Goal: Task Accomplishment & Management: Manage account settings

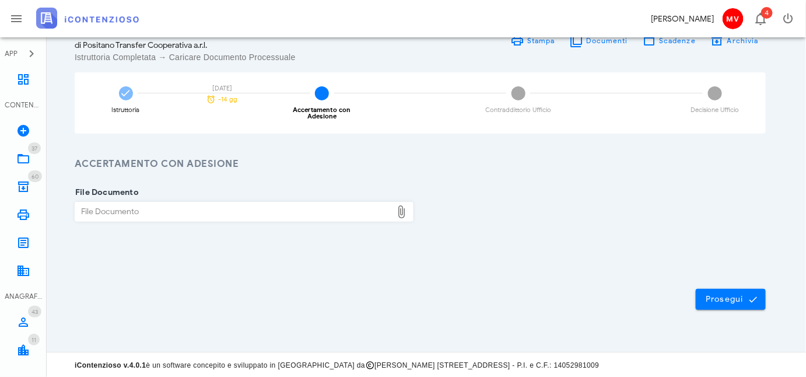
scroll to position [66, 0]
click at [20, 82] on icon at bounding box center [23, 79] width 14 height 14
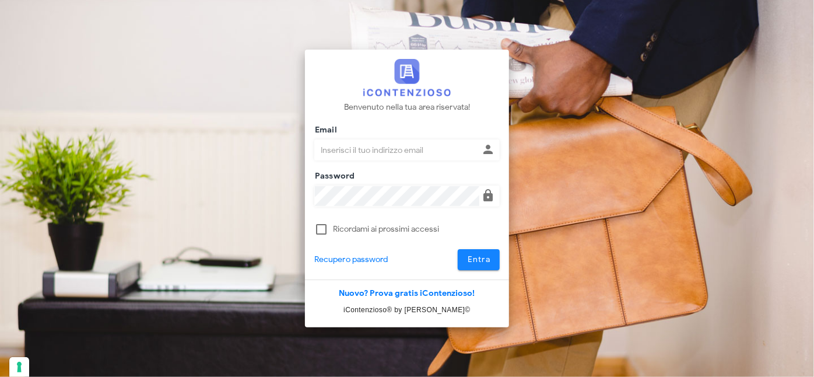
type input "[PERSON_NAME][EMAIL_ADDRESS][DOMAIN_NAME]"
click at [491, 264] on button "Entra" at bounding box center [479, 259] width 43 height 21
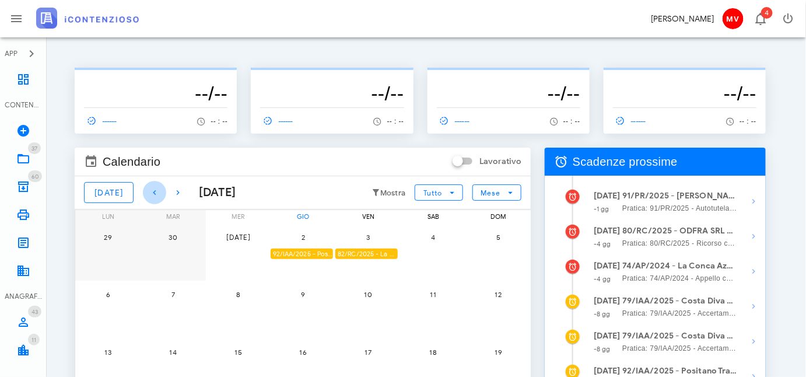
click at [148, 192] on icon "button" at bounding box center [155, 192] width 14 height 14
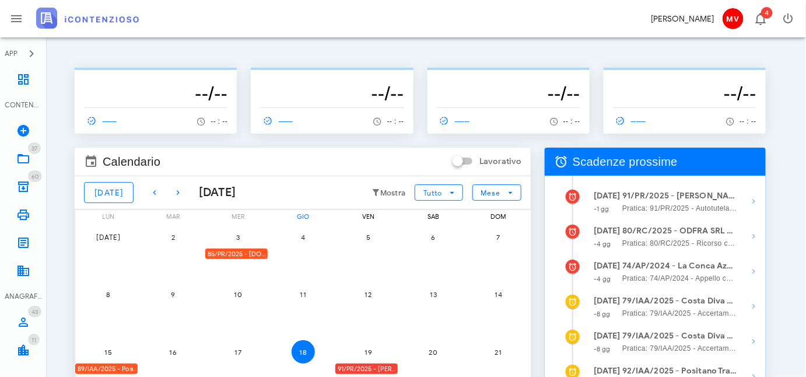
click at [231, 252] on div "85/PR/2025 - FRA.CAM BUILDINGS & SERVICES SRL - Inviare Autotutela" at bounding box center [236, 253] width 62 height 11
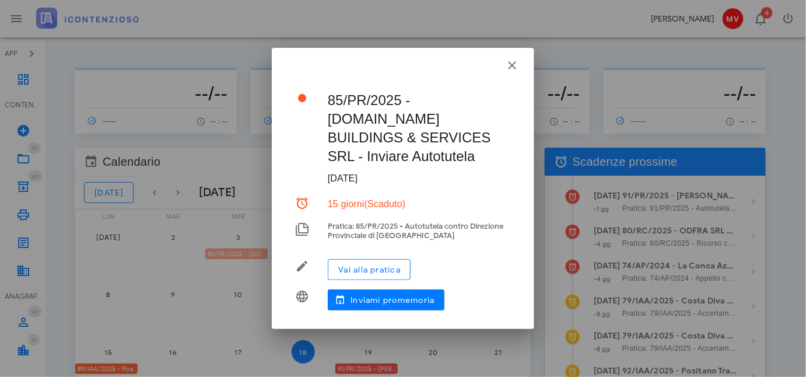
click at [231, 252] on div "APP Dashboard CONTENZIOSO Nuovo Contenzioso 37 In Lavorazione 37 60 Archivio 60…" at bounding box center [403, 302] width 806 height 605
click at [369, 265] on span "Vai alla pratica" at bounding box center [369, 270] width 63 height 10
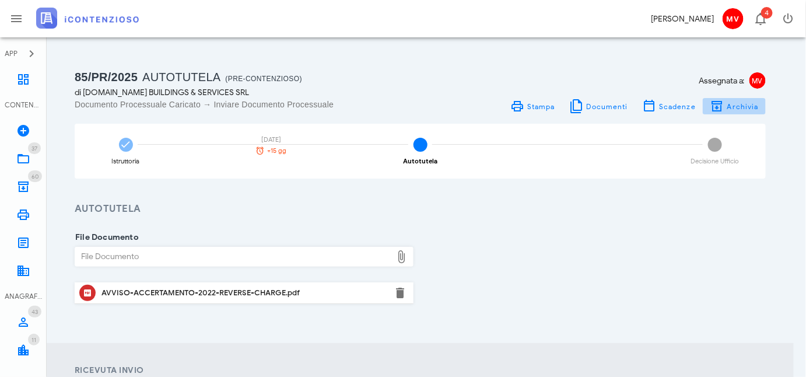
click at [745, 103] on span "Archivia" at bounding box center [743, 106] width 32 height 9
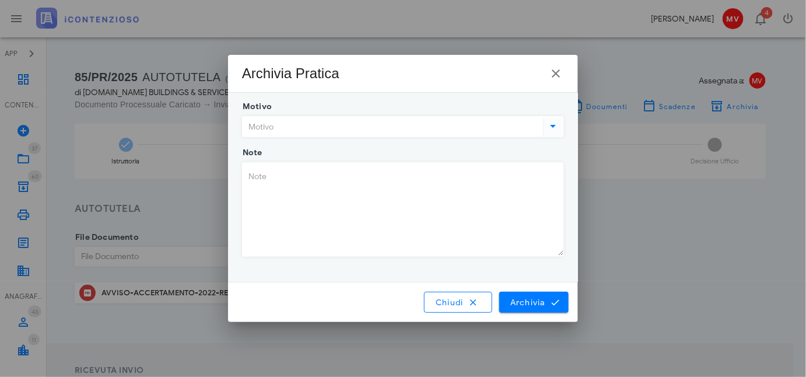
click at [552, 126] on icon at bounding box center [554, 126] width 14 height 14
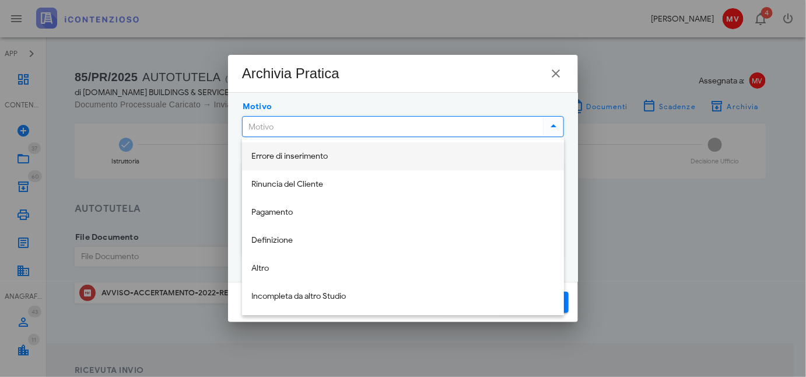
click at [295, 153] on div "Errore di inserimento" at bounding box center [402, 157] width 303 height 10
type input "Errore di inserimento"
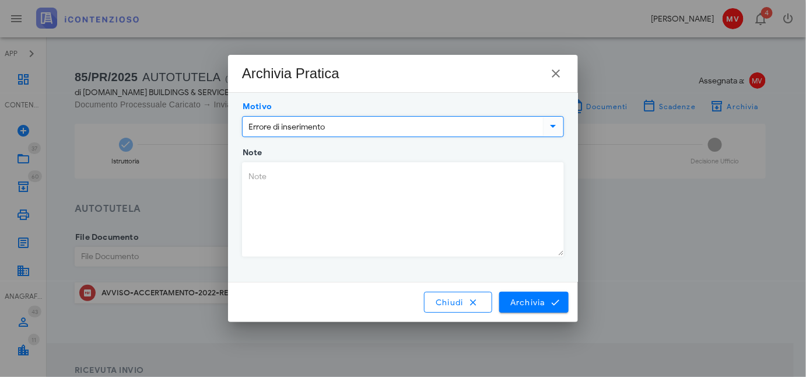
click at [254, 174] on textarea "Note" at bounding box center [403, 209] width 321 height 93
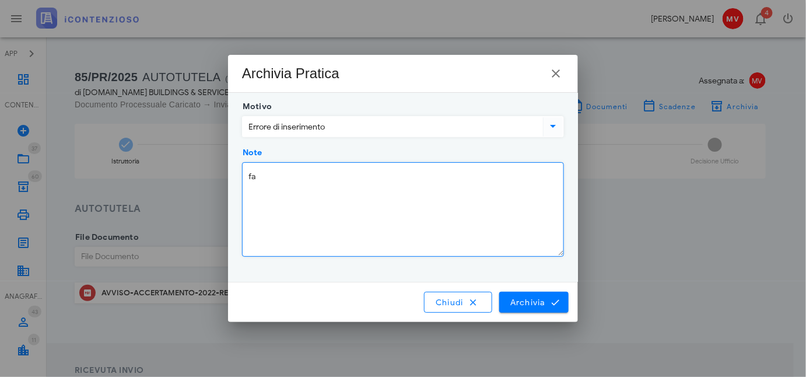
type textarea "f"
type textarea "chiesto accertamento con adesione"
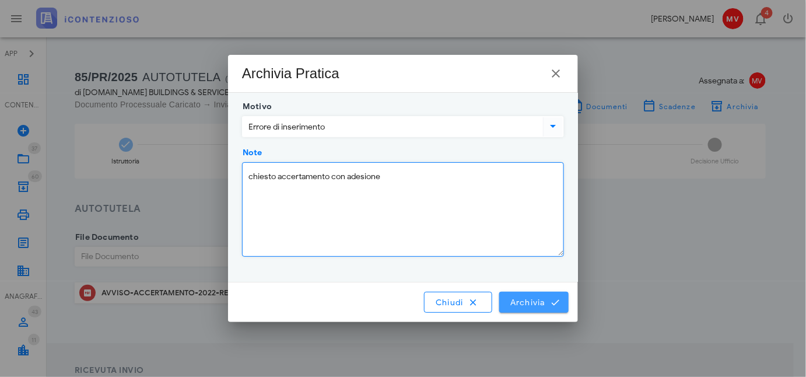
click at [537, 301] on span "Archivia" at bounding box center [534, 302] width 48 height 10
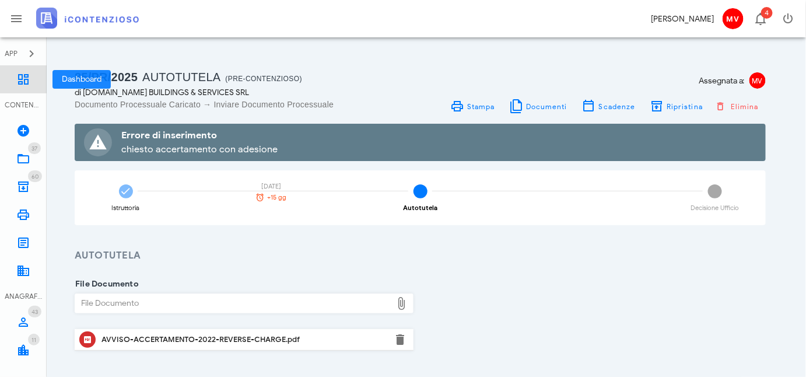
click at [23, 74] on icon at bounding box center [23, 79] width 14 height 14
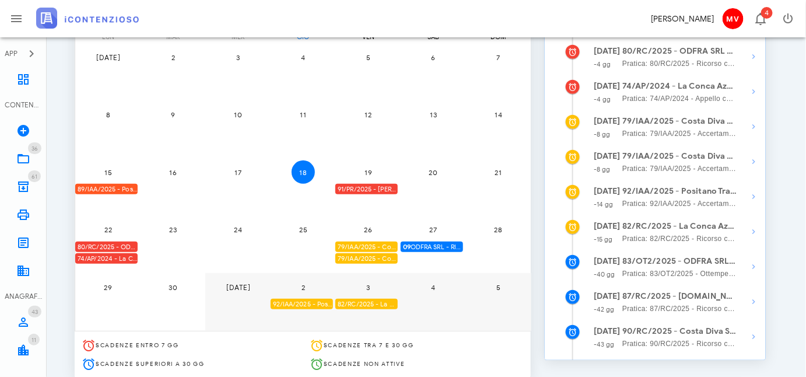
scroll to position [212, 0]
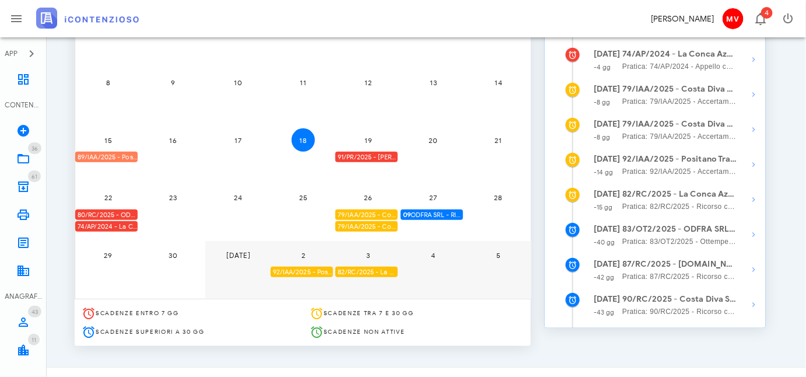
click at [108, 156] on div "89/IAA/2025 - Positano Autonoleggio Cooperativa a.r.l. - Inviare Accertamento c…" at bounding box center [106, 157] width 62 height 11
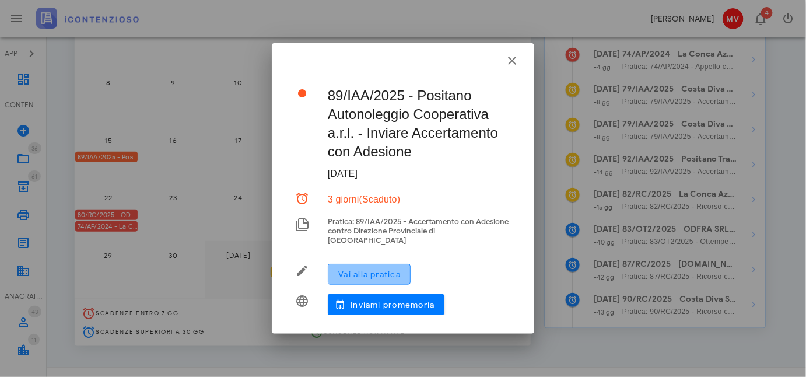
click at [365, 269] on span "Vai alla pratica" at bounding box center [369, 274] width 63 height 10
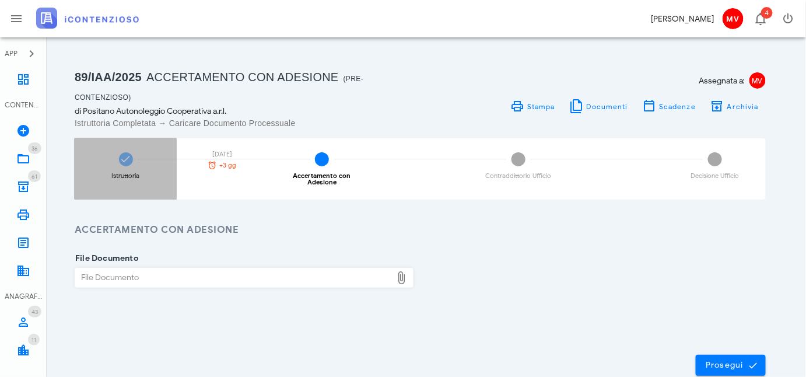
click at [121, 158] on icon at bounding box center [126, 159] width 12 height 12
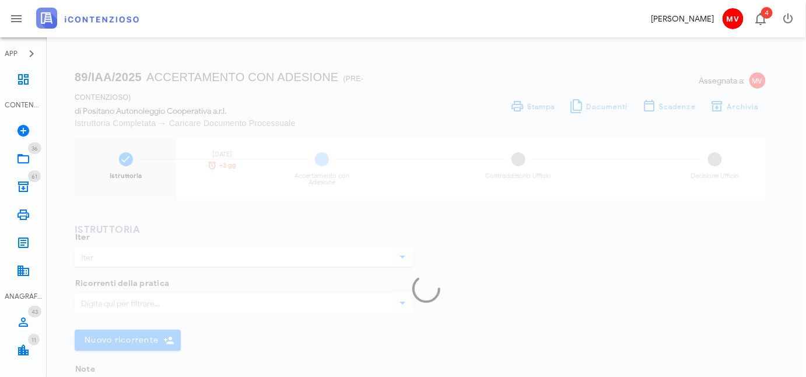
type input "Accertamento con Adesione"
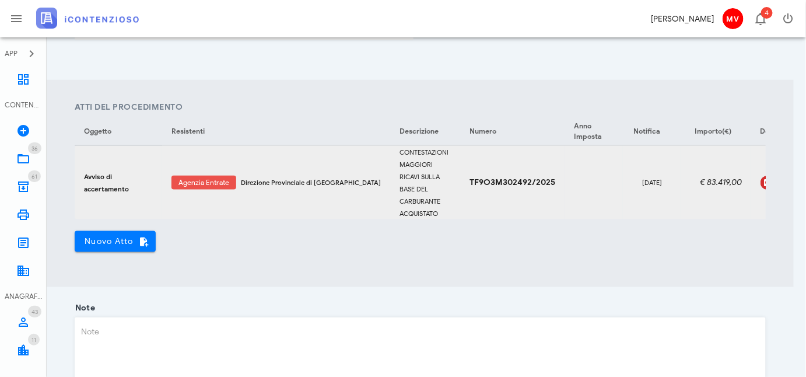
scroll to position [424, 0]
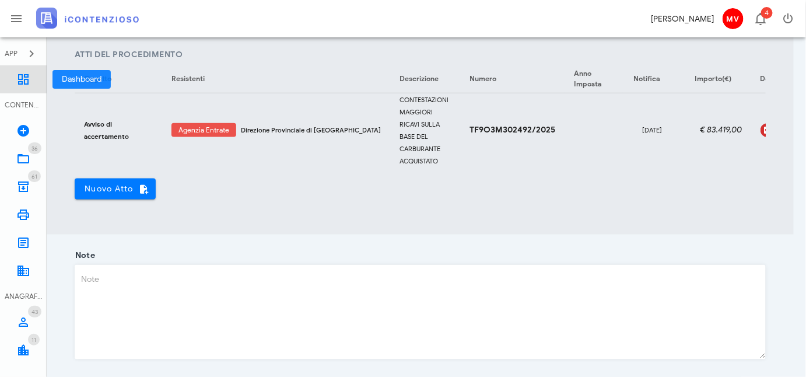
click at [25, 74] on icon at bounding box center [23, 79] width 14 height 14
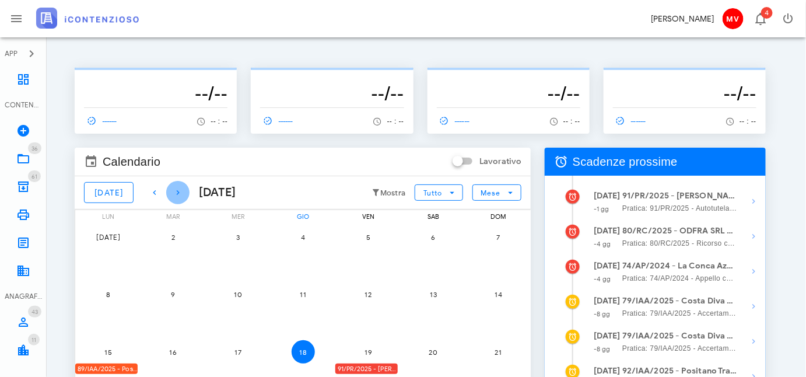
click at [171, 189] on icon "button" at bounding box center [178, 192] width 14 height 14
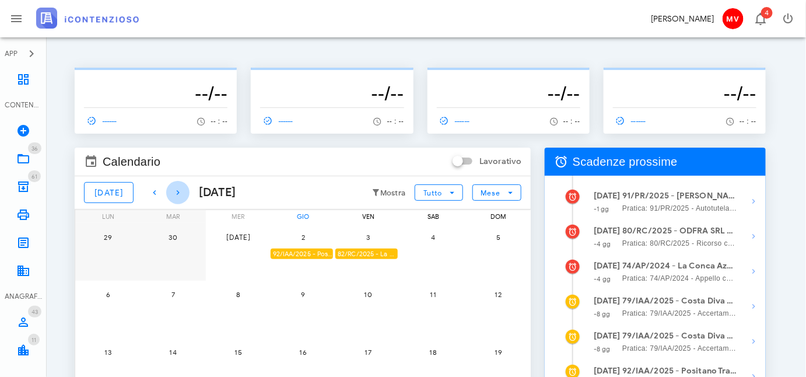
scroll to position [52, 0]
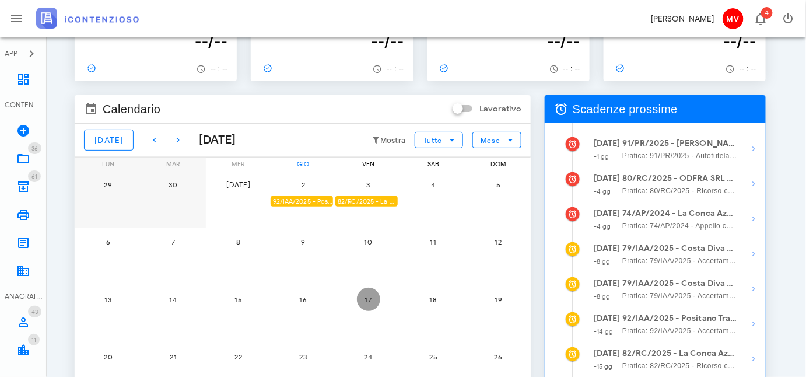
click at [367, 296] on span "17" at bounding box center [368, 299] width 23 height 9
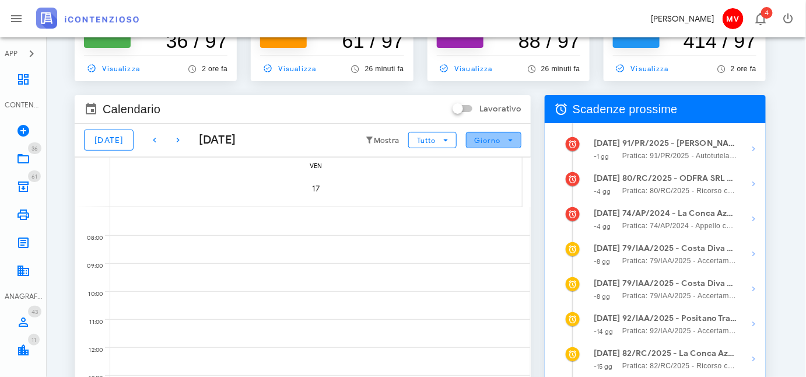
click at [511, 136] on icon "button" at bounding box center [511, 140] width 10 height 10
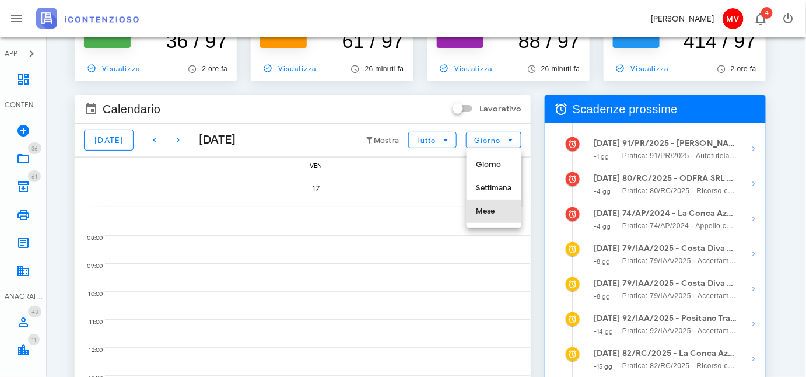
click at [486, 209] on div "Mese" at bounding box center [494, 210] width 36 height 9
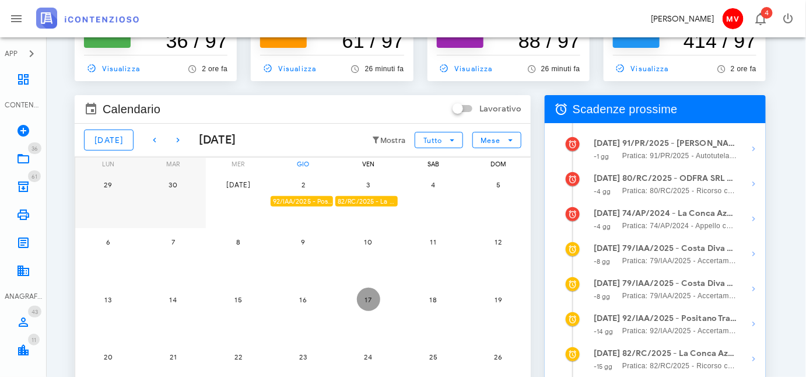
click at [369, 296] on span "17" at bounding box center [368, 299] width 23 height 9
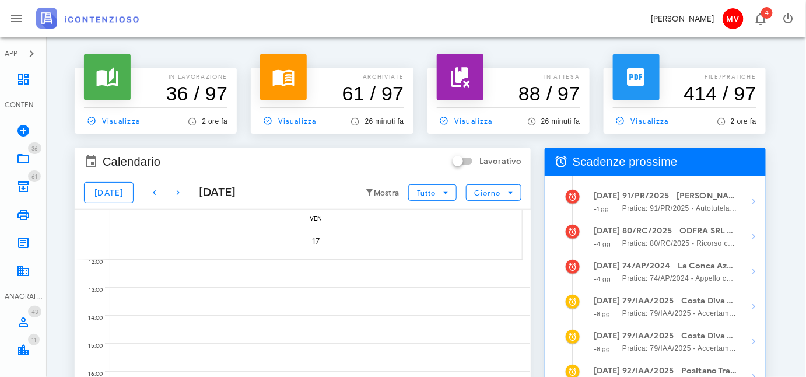
scroll to position [0, 0]
click at [384, 191] on small "Mostra" at bounding box center [387, 192] width 26 height 9
click at [447, 191] on icon "button" at bounding box center [445, 192] width 10 height 10
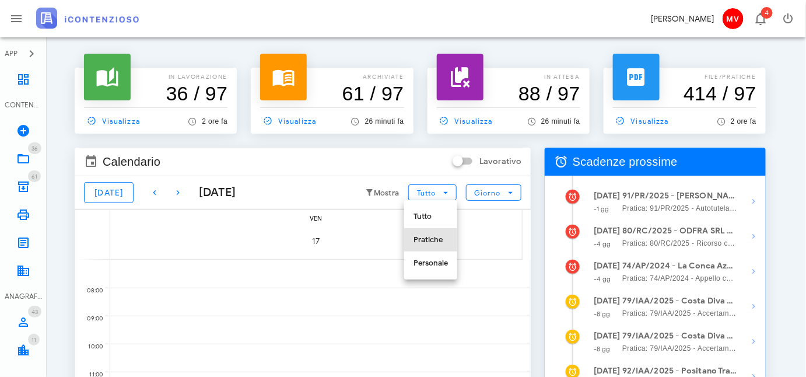
click at [434, 236] on div "Pratiche" at bounding box center [431, 239] width 34 height 9
click at [174, 237] on div "17" at bounding box center [316, 242] width 412 height 34
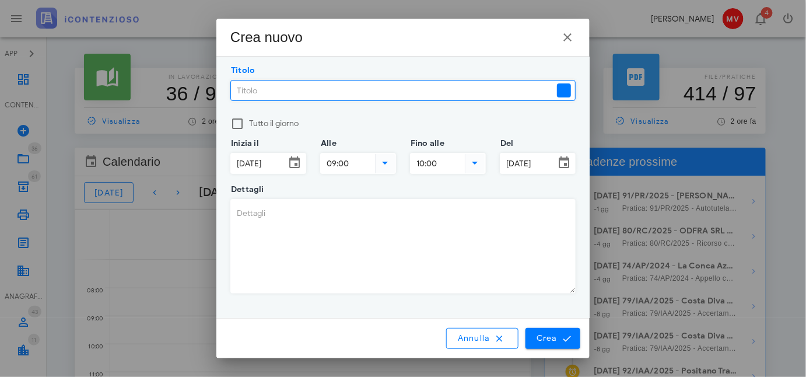
click at [234, 88] on input "Titolo" at bounding box center [393, 90] width 324 height 20
click at [332, 89] on input "Positano Transfer Coop. - 1^ istanza accertam. con adesione" at bounding box center [393, 90] width 324 height 20
click at [429, 90] on input "Positano Transfer Coop. - SCADE 1^ istanza accertam. con adesione" at bounding box center [393, 90] width 324 height 20
click at [502, 90] on input "Positano Transfer Coop. - SCADE 1^ istanza accertamento con adesione" at bounding box center [393, 90] width 324 height 20
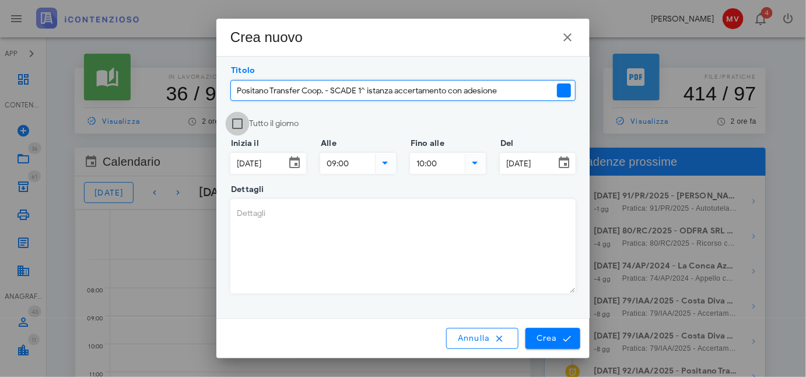
type input "Positano Transfer Coop. - SCADE 1^ istanza accertamento con adesione"
click at [234, 120] on div at bounding box center [237, 124] width 20 height 20
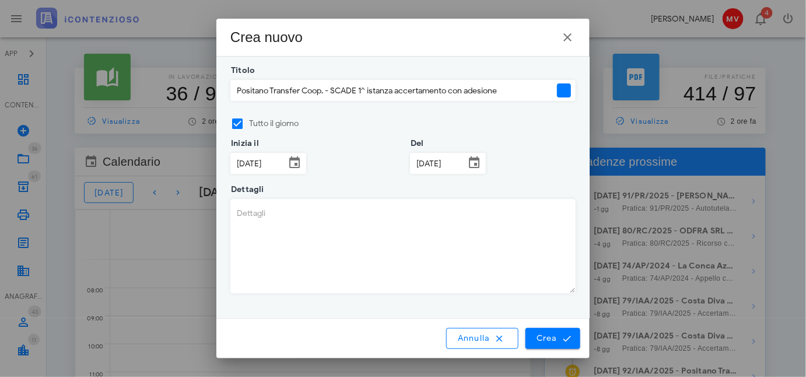
click at [238, 215] on textarea "Dettagli" at bounding box center [403, 245] width 344 height 93
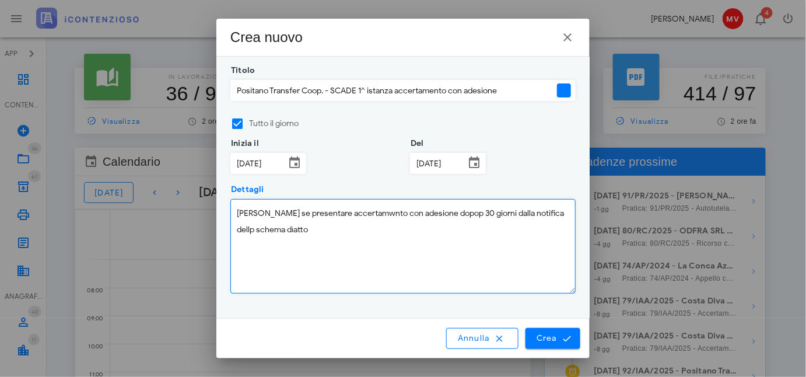
click at [271, 227] on textarea "[PERSON_NAME] se presentare accertamwnto con adesione dopop 30 giorni dalla not…" at bounding box center [403, 245] width 344 height 93
click at [358, 211] on textarea "[PERSON_NAME] se presentare accertamwnto con adesione dopop 30 giorni dalla not…" at bounding box center [403, 245] width 344 height 93
click at [445, 209] on textarea "[PERSON_NAME] se presentare accertamento con adesione dopop 30 giorni dalla not…" at bounding box center [403, 245] width 344 height 93
click at [544, 209] on textarea "[PERSON_NAME] se presentare accertamento con adesione dopo 30 giorni dalla noti…" at bounding box center [403, 245] width 344 height 93
type textarea "[PERSON_NAME] se presentare accertamento con adesione dopo 30 giorni dalla noti…"
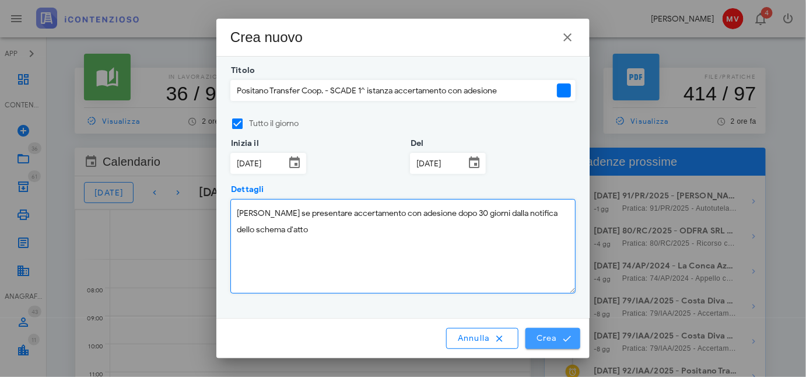
click at [551, 338] on span "Crea" at bounding box center [553, 338] width 34 height 10
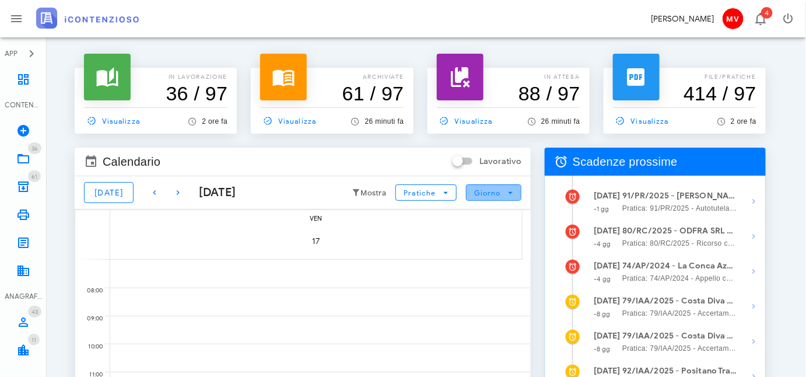
click at [513, 188] on icon "button" at bounding box center [511, 192] width 10 height 10
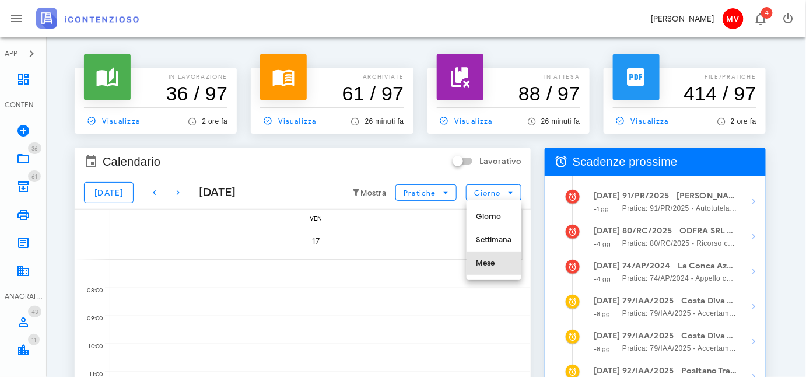
click at [487, 262] on div "Mese" at bounding box center [494, 262] width 36 height 9
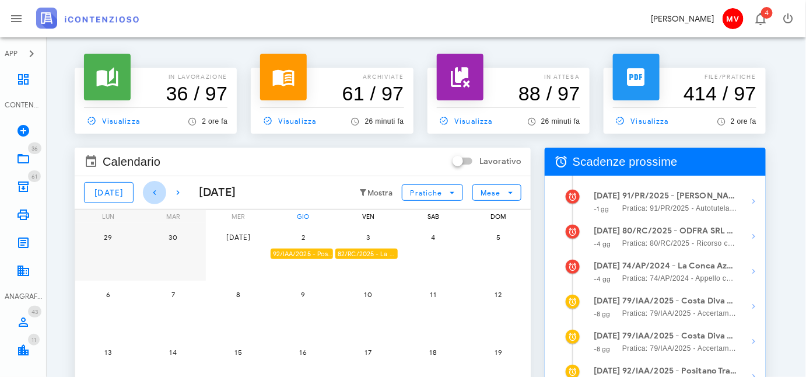
click at [148, 191] on icon "button" at bounding box center [155, 192] width 14 height 14
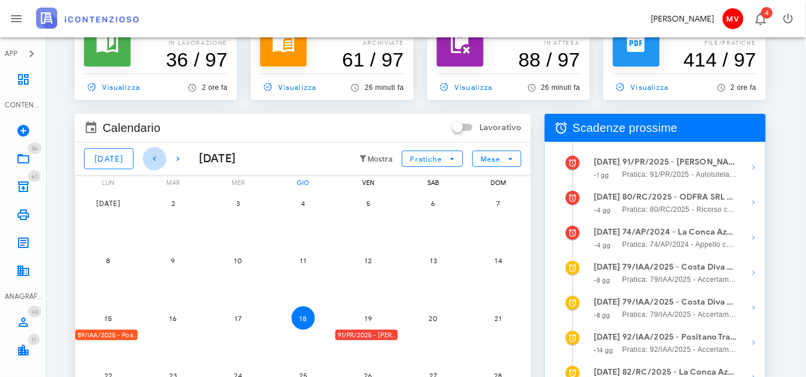
scroll to position [52, 0]
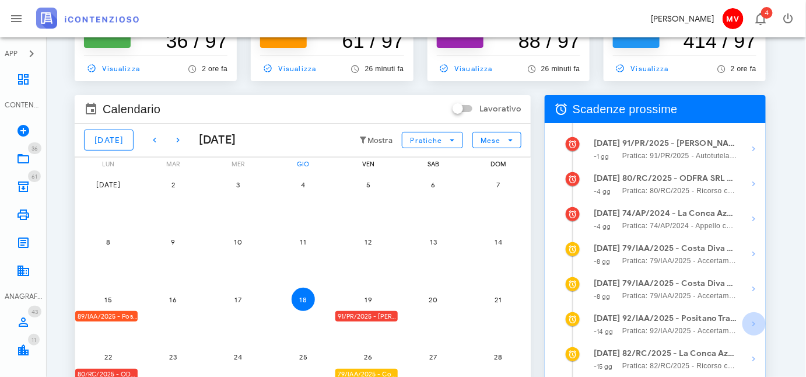
click at [755, 324] on icon "button" at bounding box center [754, 324] width 14 height 14
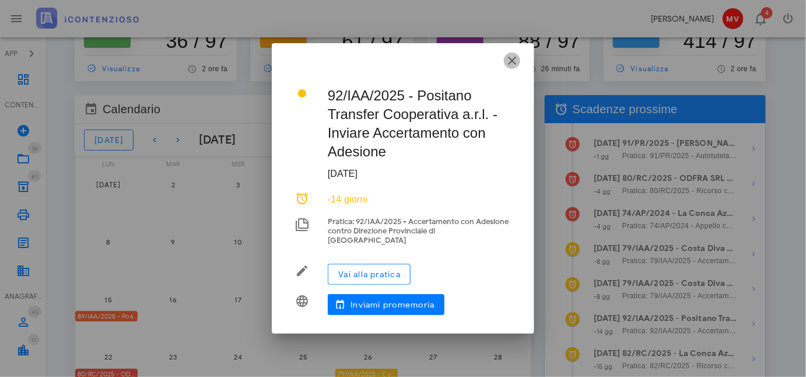
click at [509, 65] on icon "button" at bounding box center [512, 61] width 14 height 14
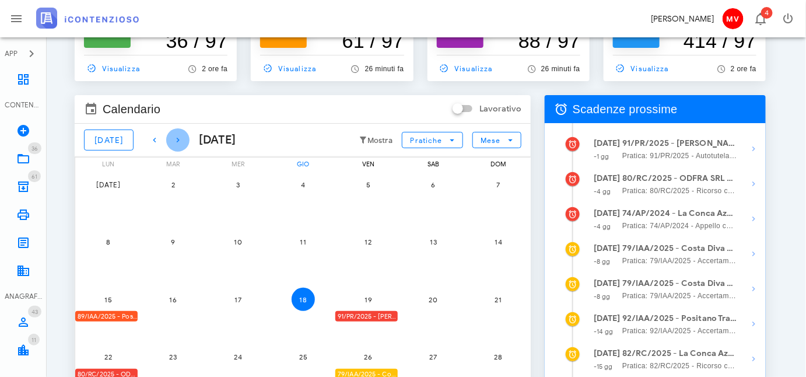
click at [171, 136] on icon "button" at bounding box center [178, 140] width 14 height 14
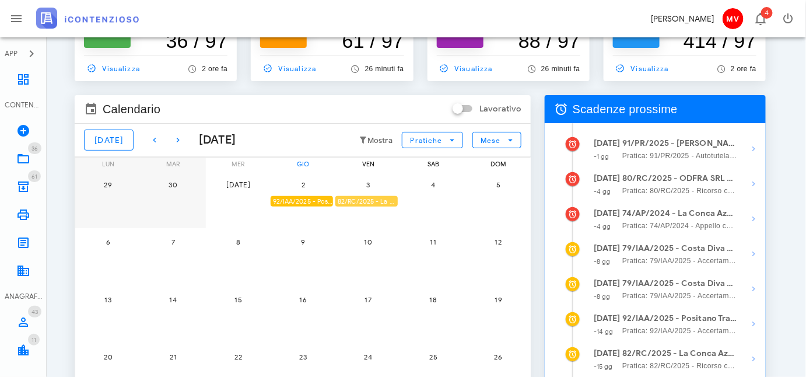
click at [372, 199] on div "82/RC/2025 - La Conca Azzurra S.r.l. - Inviare Ricorso" at bounding box center [366, 201] width 62 height 11
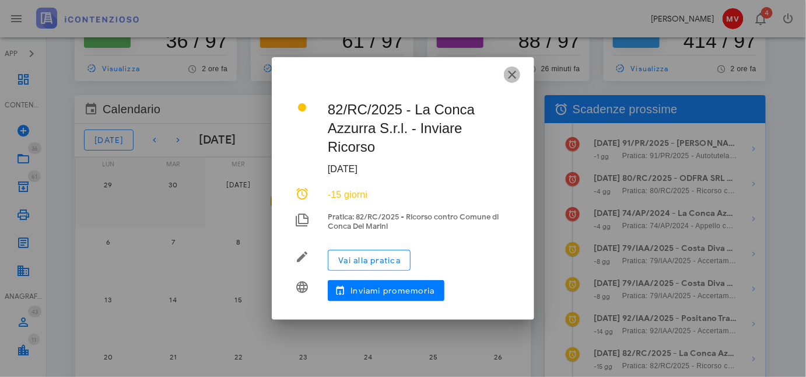
click at [510, 74] on icon "button" at bounding box center [512, 75] width 14 height 14
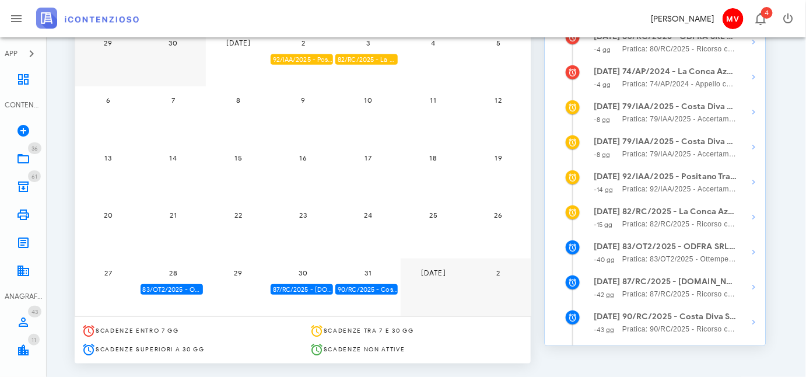
scroll to position [212, 0]
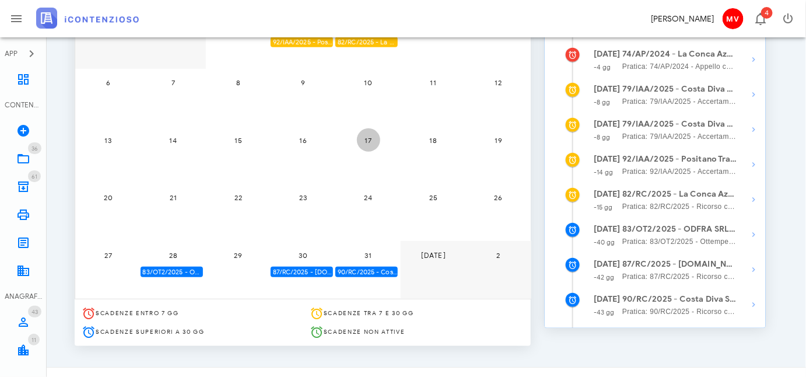
click at [367, 136] on span "17" at bounding box center [368, 140] width 23 height 9
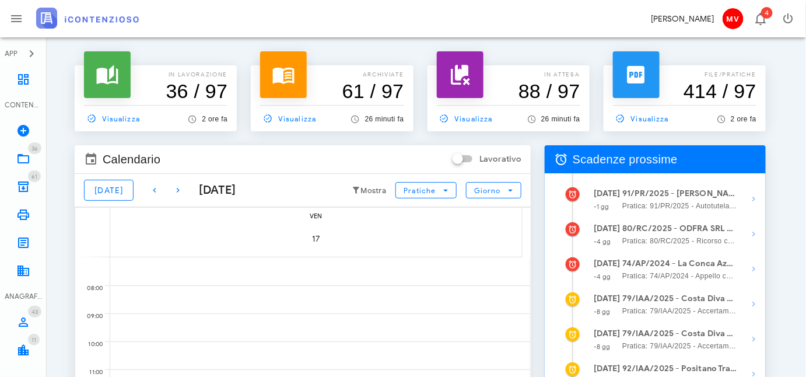
scroll to position [0, 0]
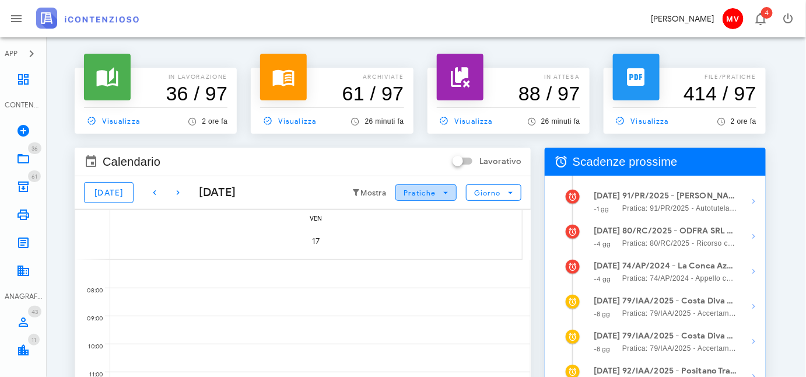
click at [446, 191] on icon "button" at bounding box center [445, 192] width 10 height 10
click at [415, 214] on div "Tutto" at bounding box center [427, 216] width 41 height 9
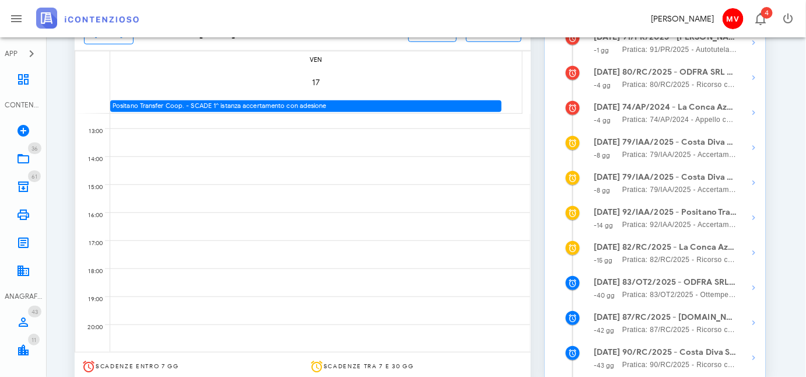
scroll to position [227, 0]
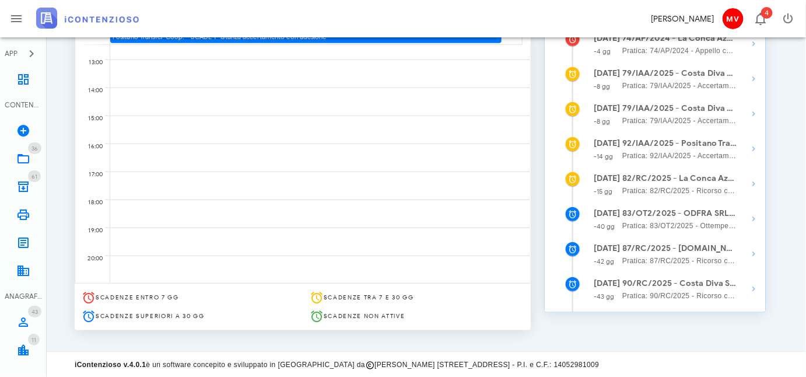
click at [295, 197] on div at bounding box center [320, 185] width 420 height 28
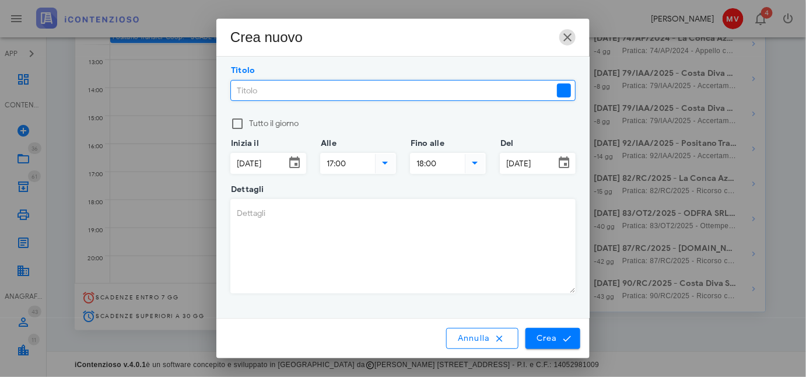
click at [568, 35] on icon "button" at bounding box center [568, 37] width 14 height 14
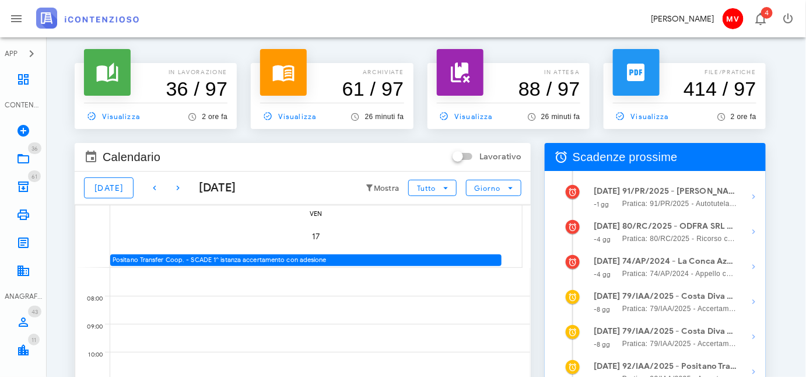
scroll to position [0, 0]
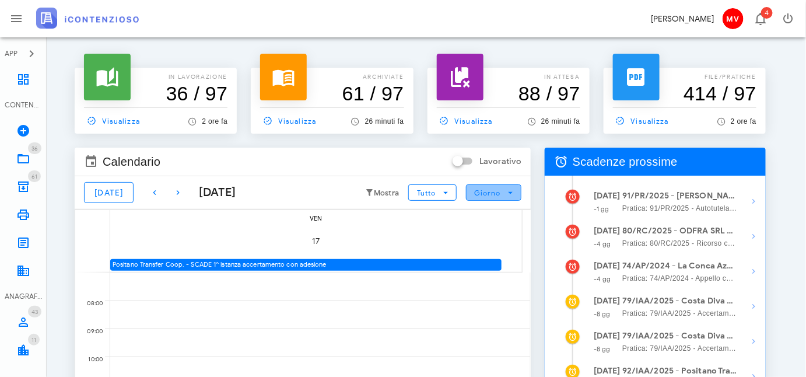
click at [510, 189] on icon "button" at bounding box center [511, 192] width 10 height 10
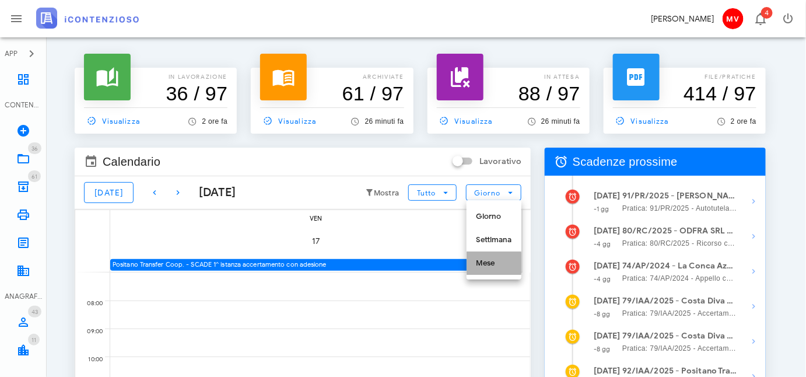
click at [484, 260] on div "Mese" at bounding box center [494, 262] width 36 height 9
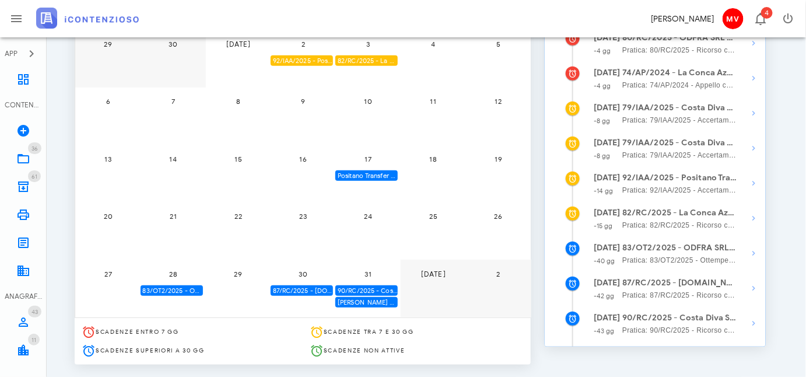
scroll to position [212, 0]
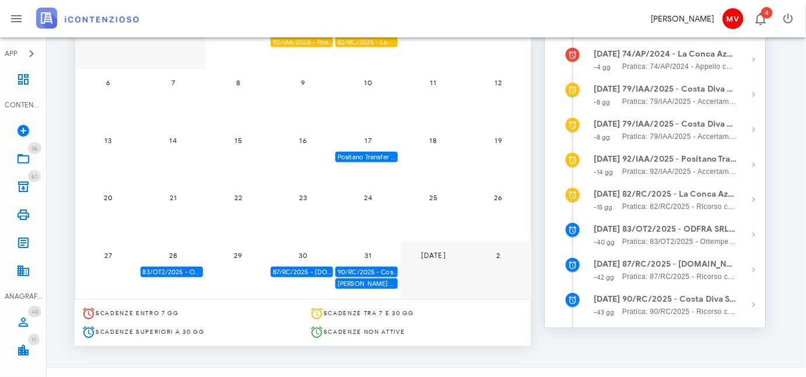
click at [375, 152] on div "Positano Transfer Coop. - SCADE 1^ istanza accertamento con adesione" at bounding box center [366, 157] width 62 height 11
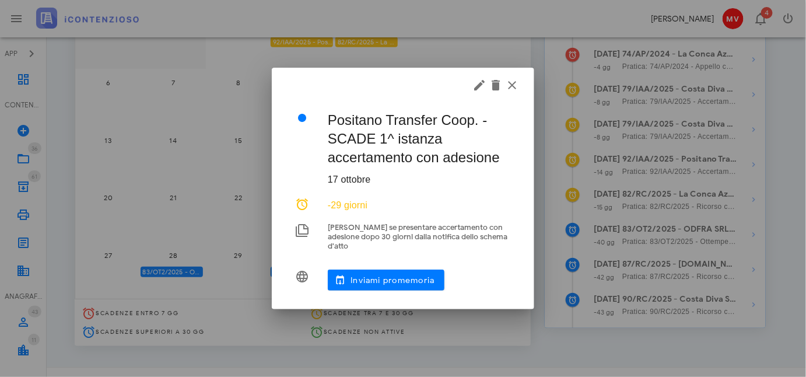
click at [375, 152] on div at bounding box center [403, 188] width 806 height 377
click at [297, 234] on div "Positano Transfer Coop. - SCADE 1^ istanza accertamento con adesione [DATE] -29…" at bounding box center [403, 199] width 234 height 201
click at [478, 89] on icon "button" at bounding box center [479, 85] width 14 height 14
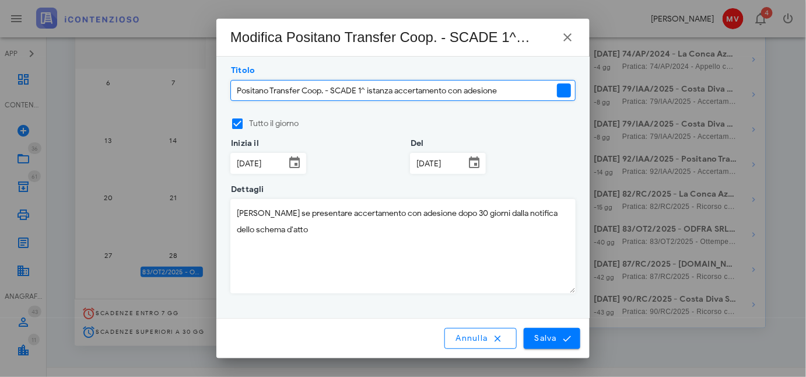
click at [565, 90] on div at bounding box center [564, 90] width 14 height 14
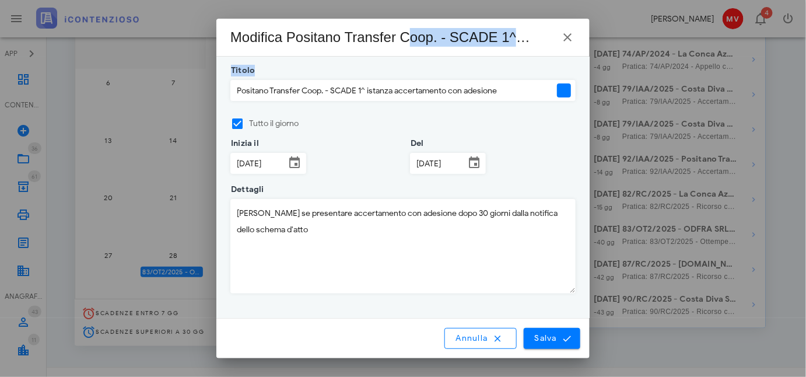
drag, startPoint x: 407, startPoint y: 50, endPoint x: 439, endPoint y: 63, distance: 34.2
click at [439, 63] on div "Modifica Positano Transfer Coop. - SCADE 1^ istanza accertamento con adesione T…" at bounding box center [402, 188] width 373 height 339
click at [569, 92] on div at bounding box center [564, 90] width 14 height 14
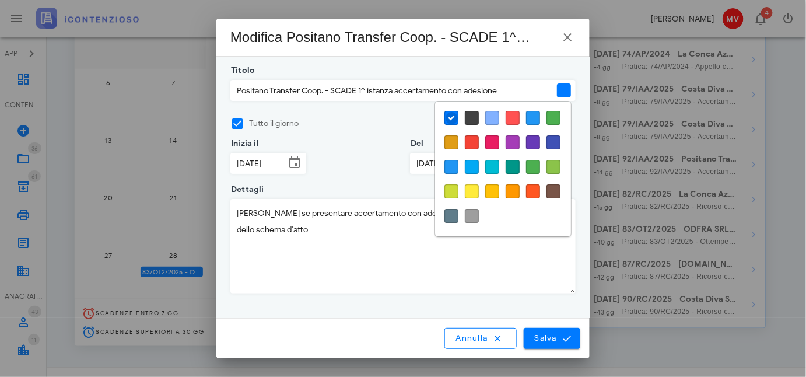
click at [510, 144] on div at bounding box center [513, 142] width 14 height 14
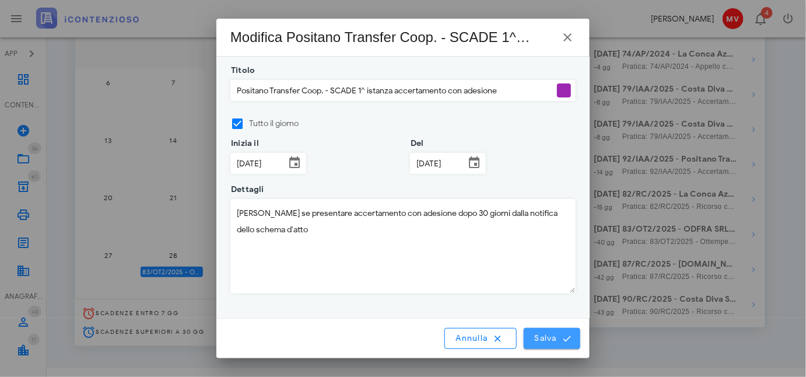
click at [551, 334] on span "Salva" at bounding box center [552, 338] width 36 height 10
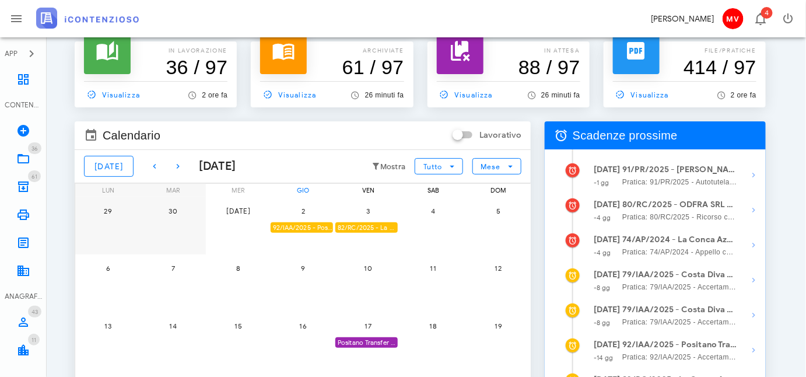
scroll to position [0, 0]
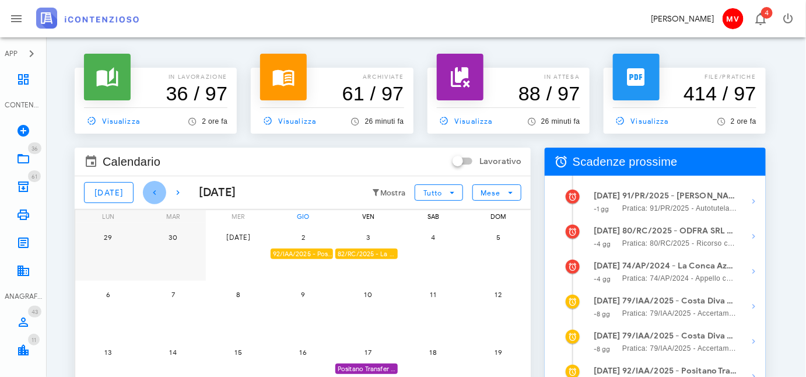
click at [148, 190] on icon "button" at bounding box center [155, 192] width 14 height 14
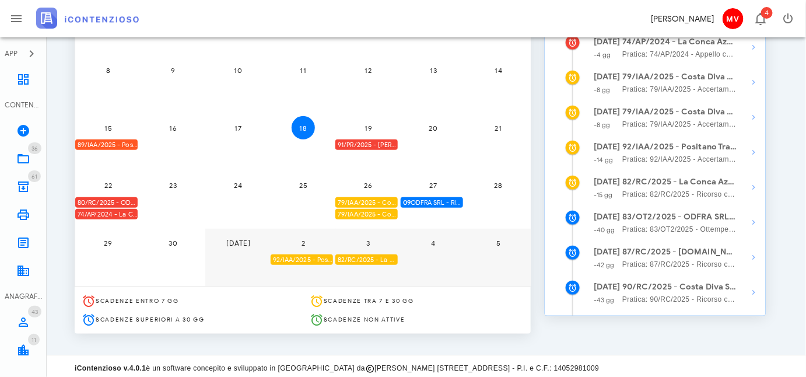
scroll to position [227, 0]
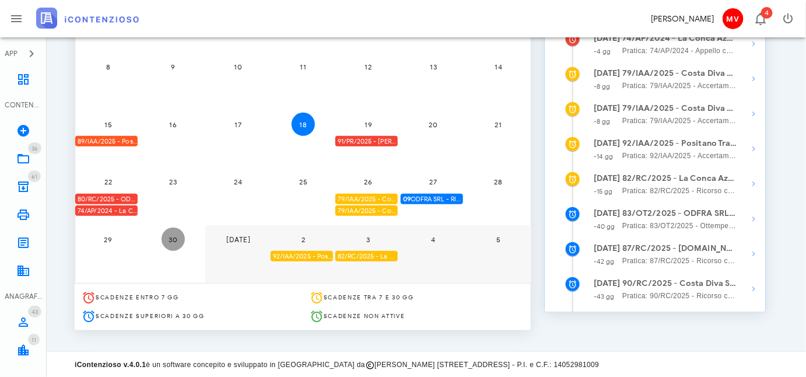
click at [173, 232] on button "30" at bounding box center [173, 238] width 23 height 23
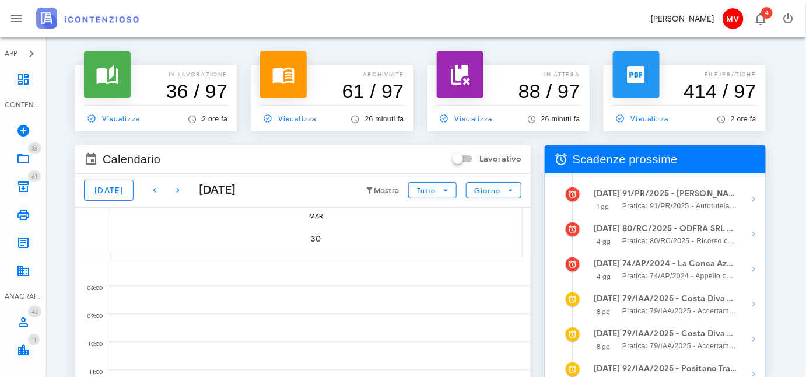
scroll to position [0, 0]
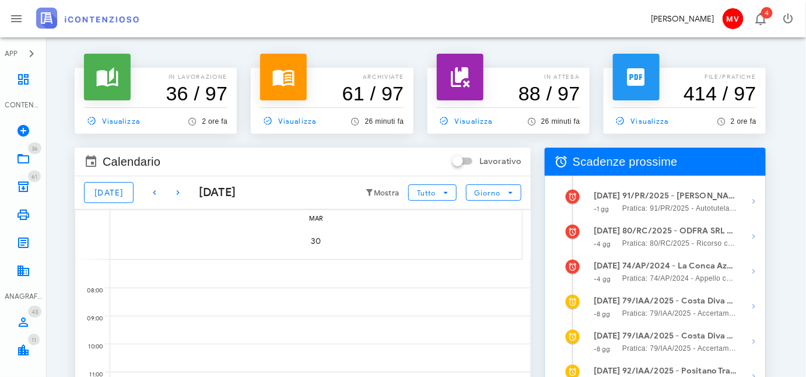
click at [176, 269] on div at bounding box center [320, 274] width 420 height 28
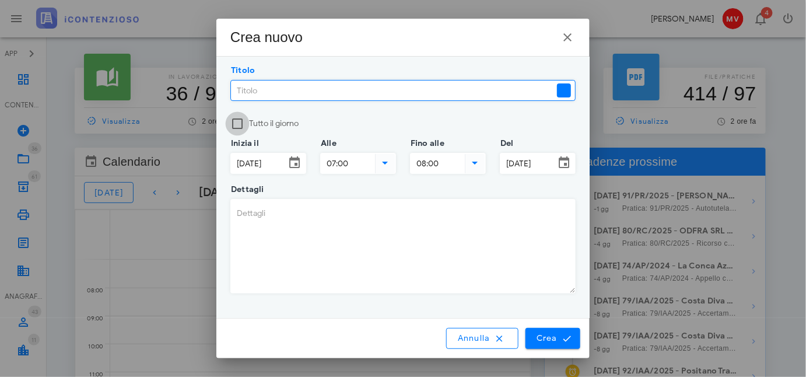
click at [236, 120] on div at bounding box center [237, 124] width 20 height 20
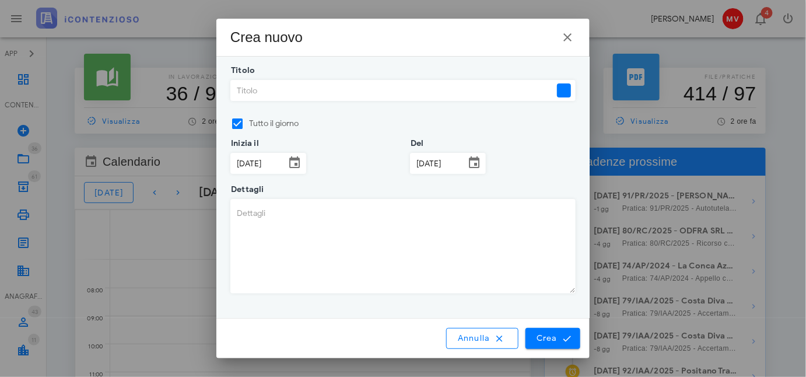
click at [236, 89] on input "Titolo" at bounding box center [393, 90] width 324 height 20
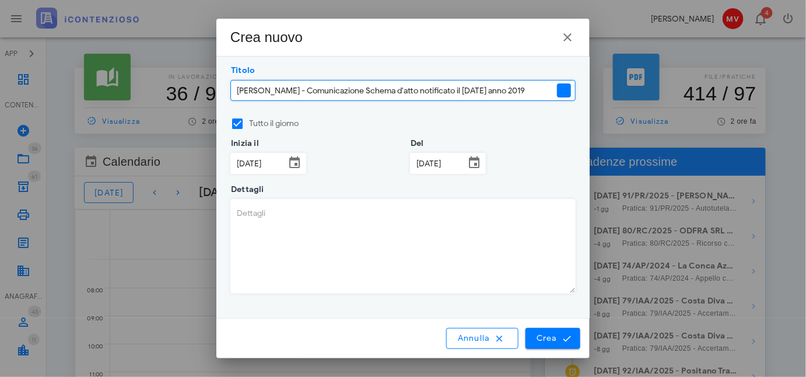
type input "[PERSON_NAME] - Comunicazione Schema d'atto notificato il [DATE] anno 2019"
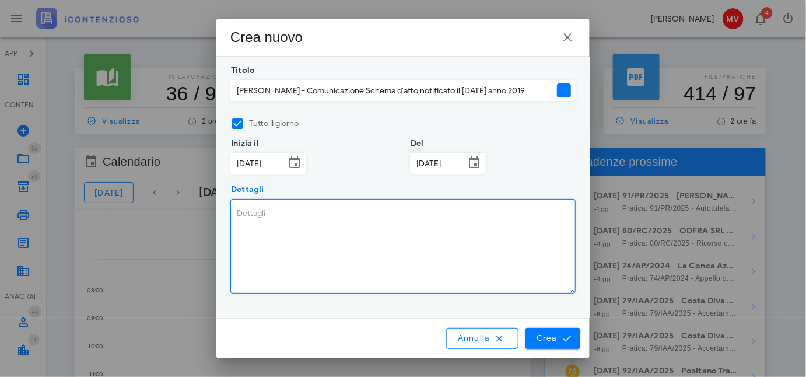
click at [237, 206] on textarea "Dettagli" at bounding box center [403, 245] width 344 height 93
click at [237, 214] on textarea "Inviare richiesta di accertamento con adesione" at bounding box center [403, 245] width 344 height 93
drag, startPoint x: 451, startPoint y: 212, endPoint x: 460, endPoint y: 257, distance: 45.9
click at [451, 216] on textarea "[PERSON_NAME] se Inviare richiesta di accertamento con adesione" at bounding box center [403, 245] width 344 height 93
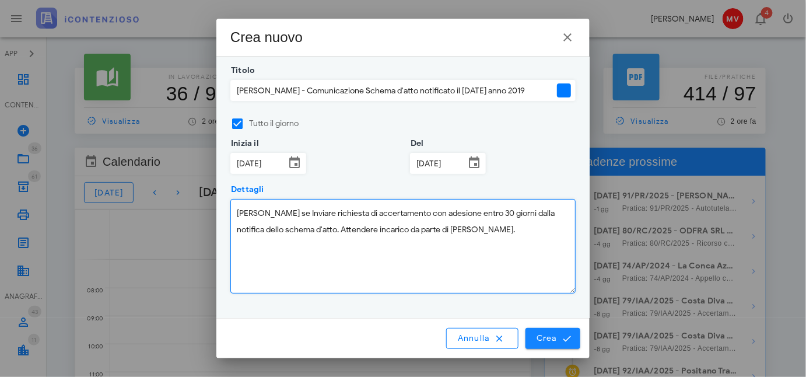
type textarea "[PERSON_NAME] se Inviare richiesta di accertamento con adesione entro 30 giorni…"
click at [552, 337] on span "Crea" at bounding box center [553, 338] width 34 height 10
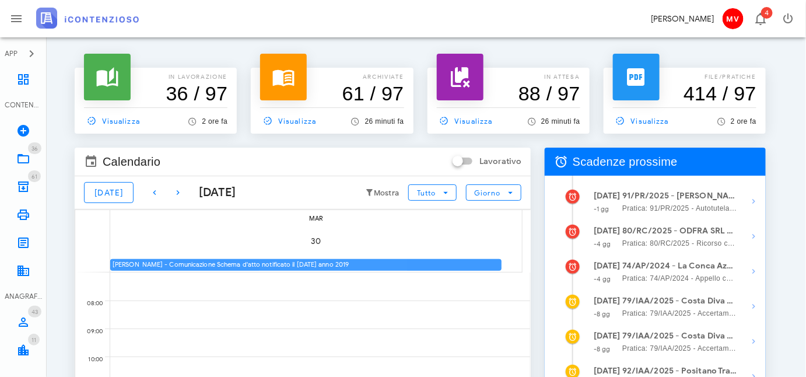
click at [332, 260] on div "[PERSON_NAME] - Comunicazione Schema d'atto notificato il [DATE] anno 2019" at bounding box center [305, 264] width 391 height 11
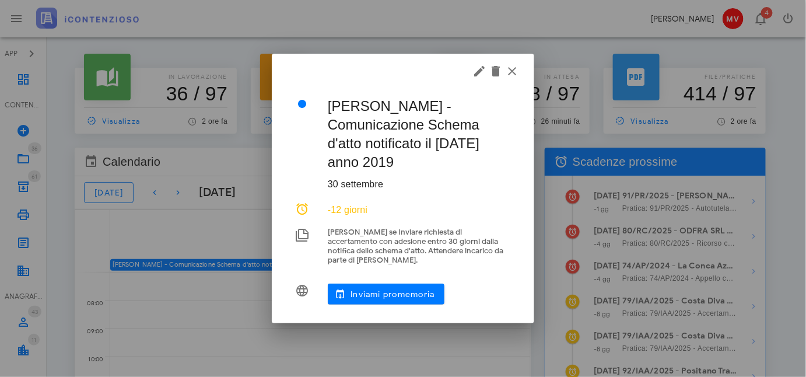
click at [333, 260] on div at bounding box center [403, 188] width 806 height 377
click at [355, 237] on div "[PERSON_NAME] - Comunicazione Schema d'atto notificato il [DATE] anno 2019 [DAT…" at bounding box center [403, 199] width 234 height 229
click at [477, 76] on icon "button" at bounding box center [479, 71] width 14 height 14
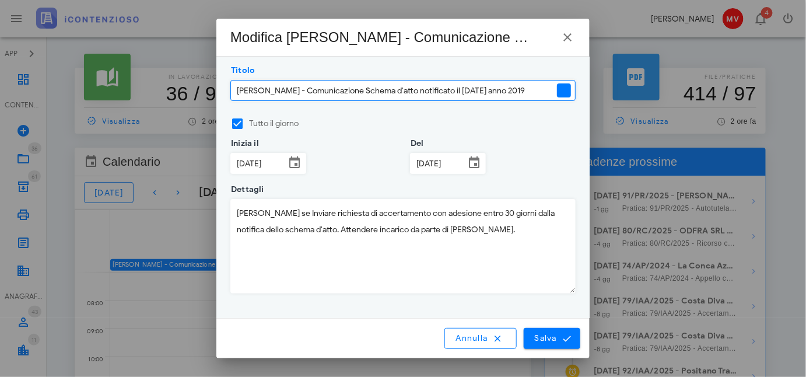
click at [561, 90] on div at bounding box center [564, 90] width 14 height 14
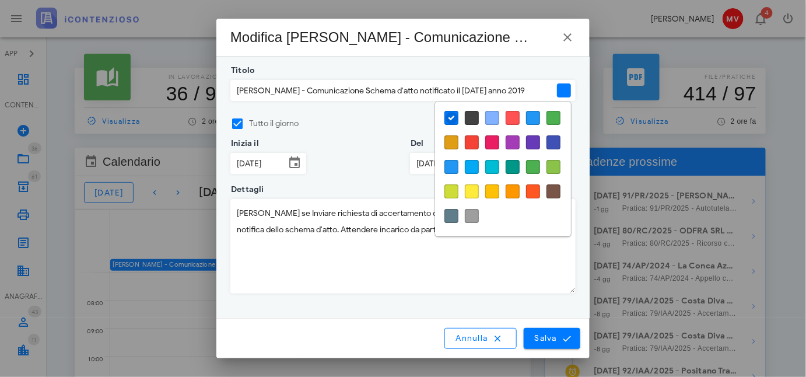
click at [512, 141] on div at bounding box center [513, 142] width 14 height 14
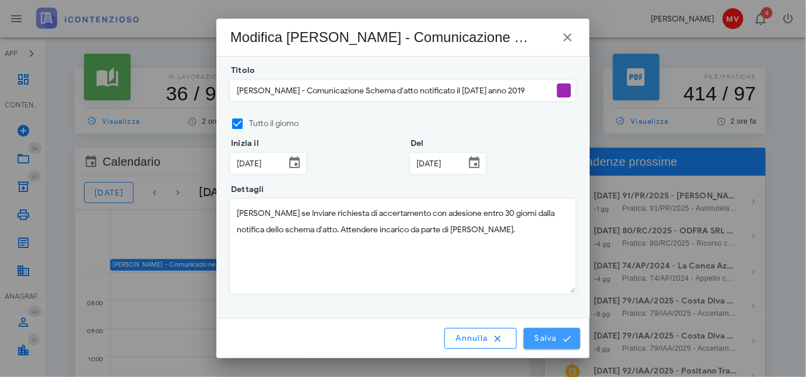
click at [550, 337] on span "Salva" at bounding box center [552, 338] width 36 height 10
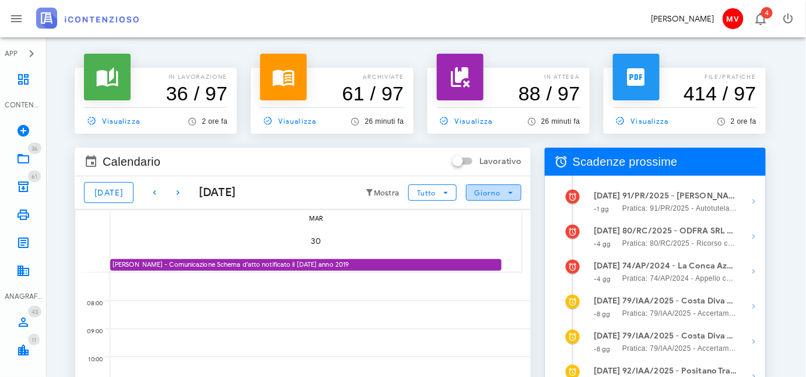
click at [515, 192] on icon "button" at bounding box center [511, 192] width 10 height 10
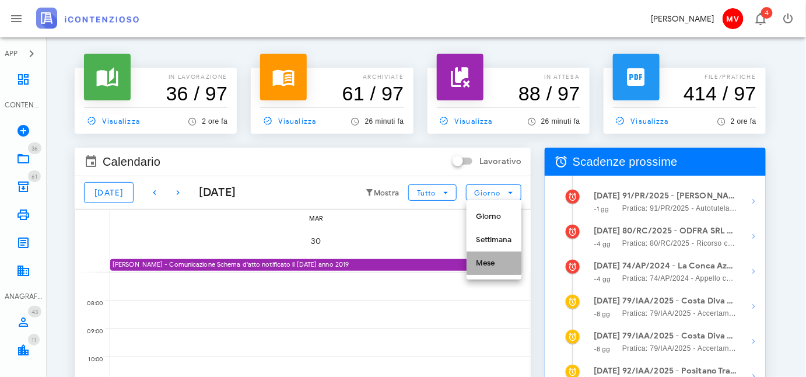
click at [482, 260] on div "Mese" at bounding box center [494, 262] width 36 height 9
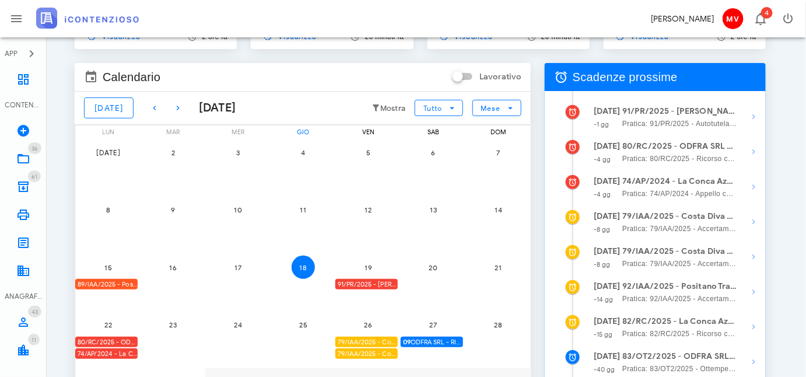
scroll to position [68, 0]
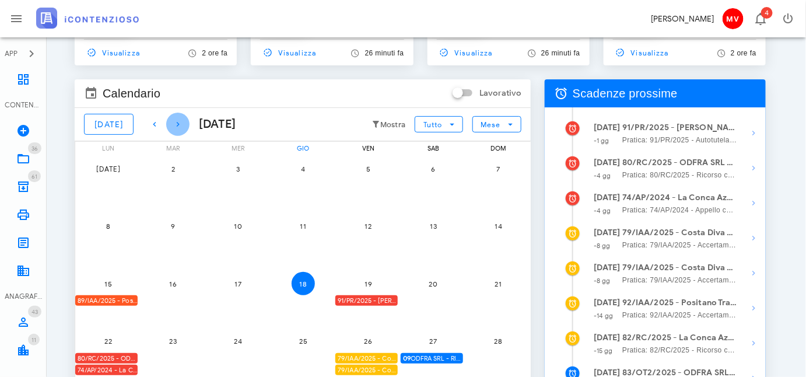
click at [171, 122] on icon "button" at bounding box center [178, 124] width 14 height 14
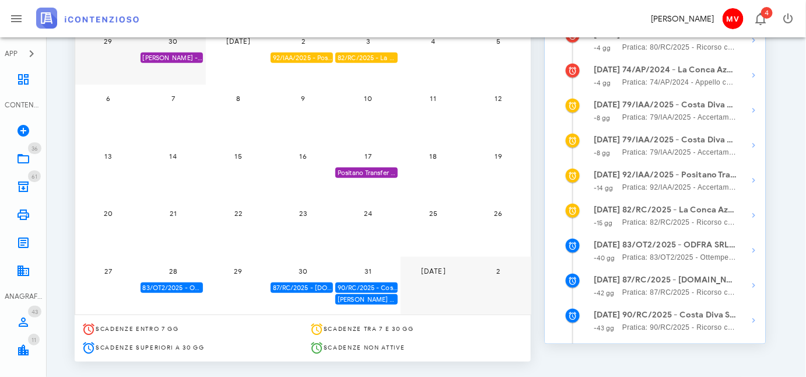
scroll to position [227, 0]
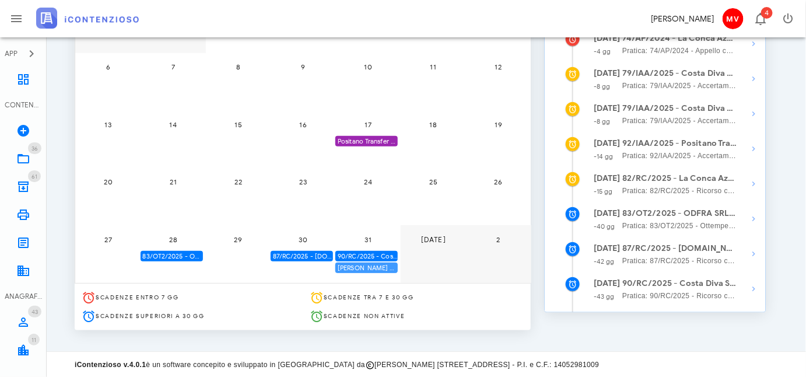
click at [366, 264] on div "[PERSON_NAME] D'Atto - notificato il [DATE] - scade termine controdeduzioni il …" at bounding box center [366, 267] width 62 height 11
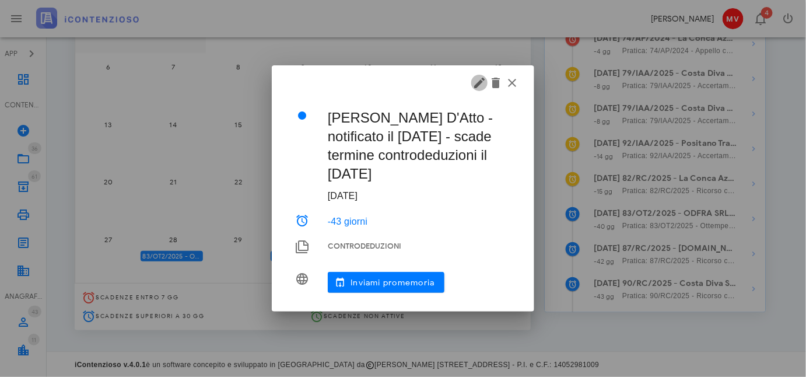
click at [477, 82] on icon "button" at bounding box center [479, 83] width 14 height 14
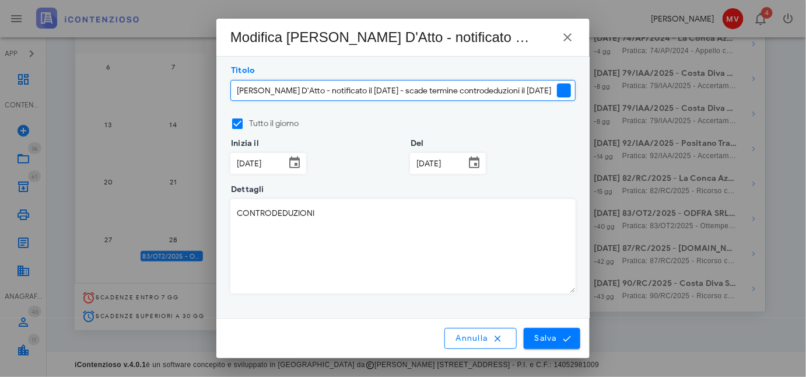
scroll to position [0, 51]
click at [289, 159] on icon at bounding box center [295, 163] width 14 height 14
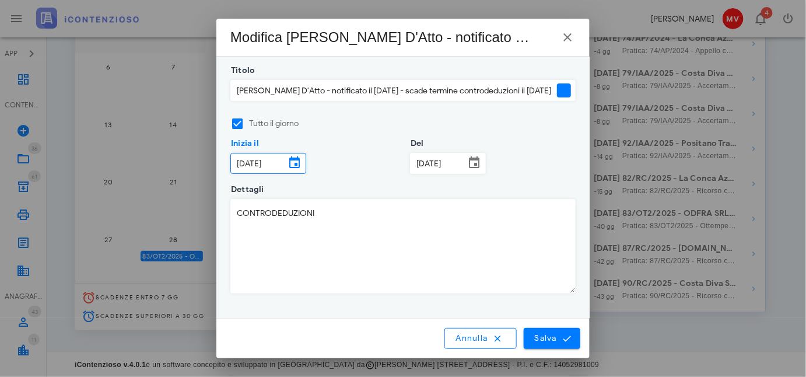
scroll to position [0, 0]
click at [295, 161] on icon at bounding box center [295, 163] width 14 height 14
click at [260, 164] on input "[DATE]" at bounding box center [258, 163] width 54 height 20
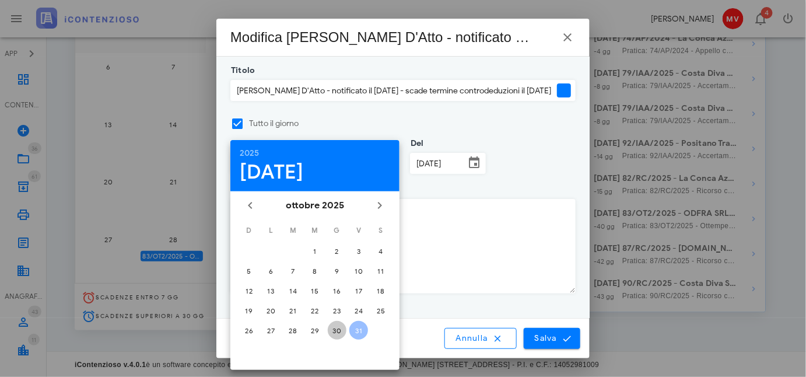
click at [332, 328] on div "30" at bounding box center [337, 330] width 19 height 9
type input "[DATE]"
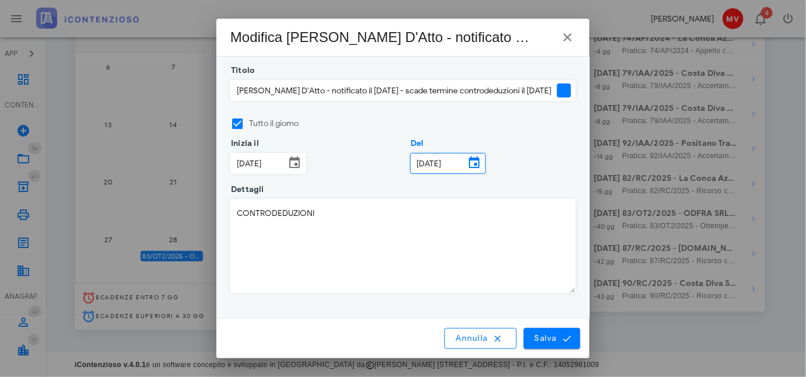
click at [418, 161] on input "[DATE]" at bounding box center [438, 163] width 54 height 20
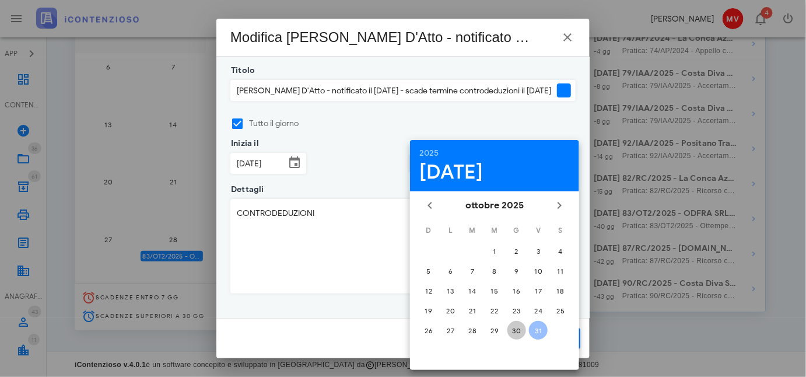
click at [513, 326] on div "30" at bounding box center [516, 330] width 19 height 9
type input "[DATE]"
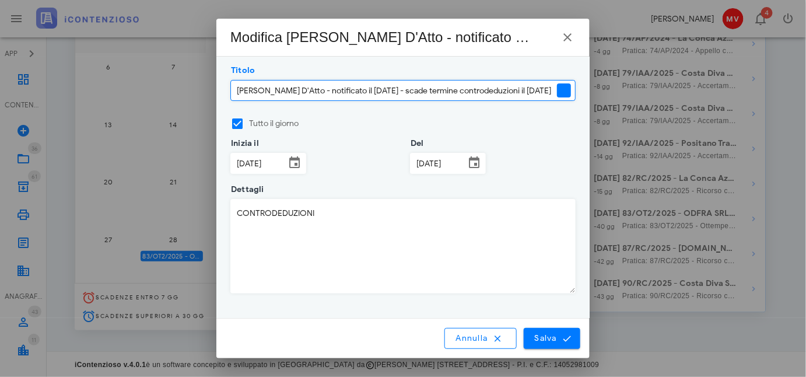
click at [532, 86] on input "[PERSON_NAME] D'Atto - notificato il [DATE] - scade termine controdeduzioni il …" at bounding box center [393, 90] width 324 height 20
type input "[PERSON_NAME] D'Atto - notificato il [DATE] - scade termine controdeduzioni il …"
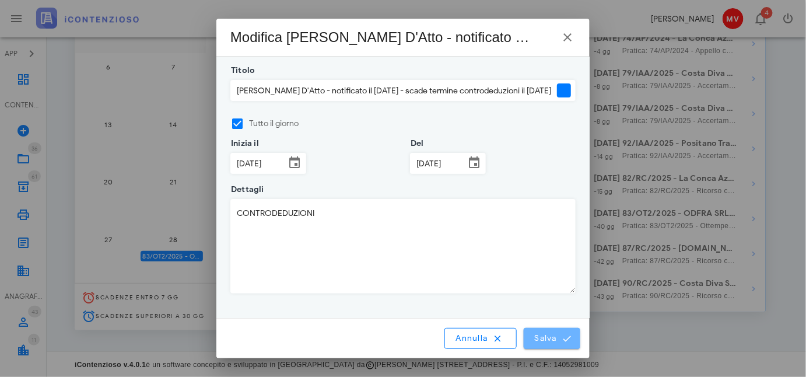
scroll to position [0, 0]
click at [544, 332] on button "Salva" at bounding box center [552, 338] width 57 height 21
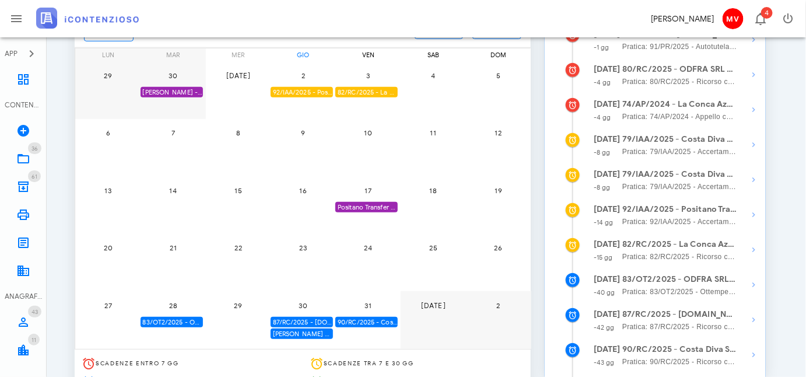
scroll to position [212, 0]
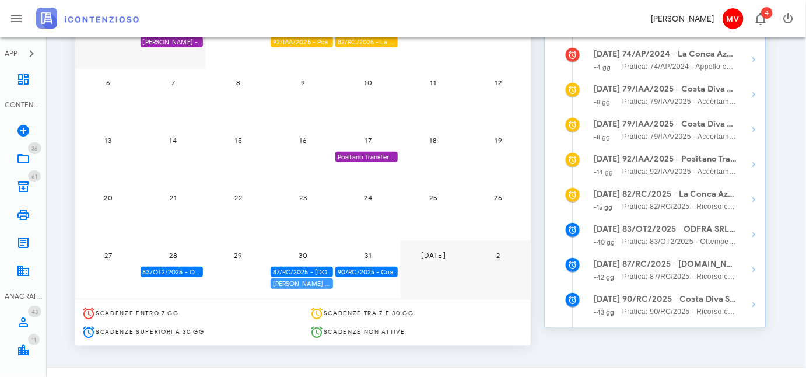
click at [290, 278] on div "[PERSON_NAME] D'Atto - notificato il [DATE] - scade termine controdeduzioni il …" at bounding box center [302, 283] width 62 height 11
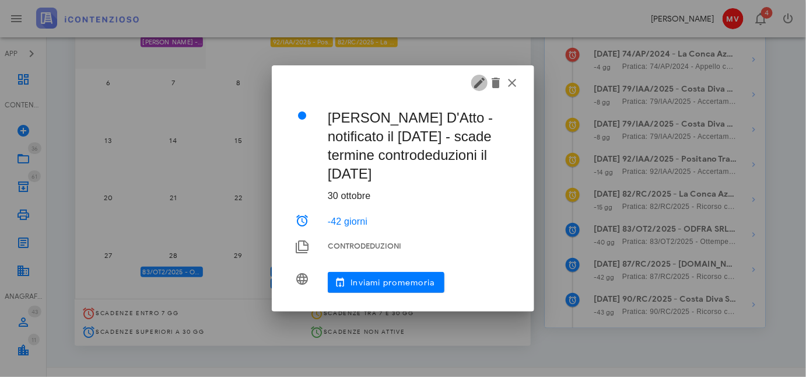
click at [481, 83] on icon "button" at bounding box center [479, 83] width 14 height 14
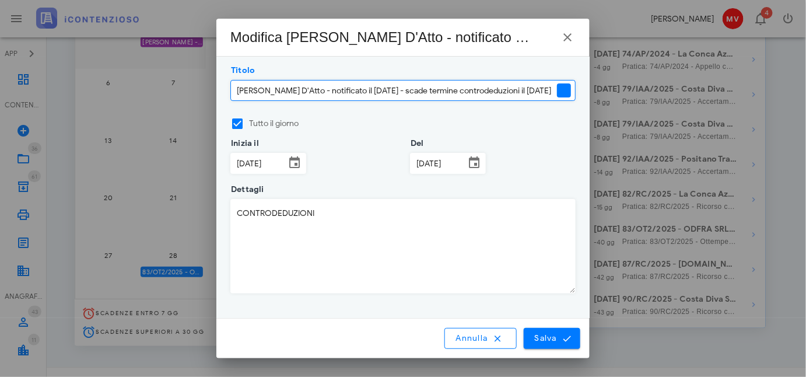
scroll to position [0, 54]
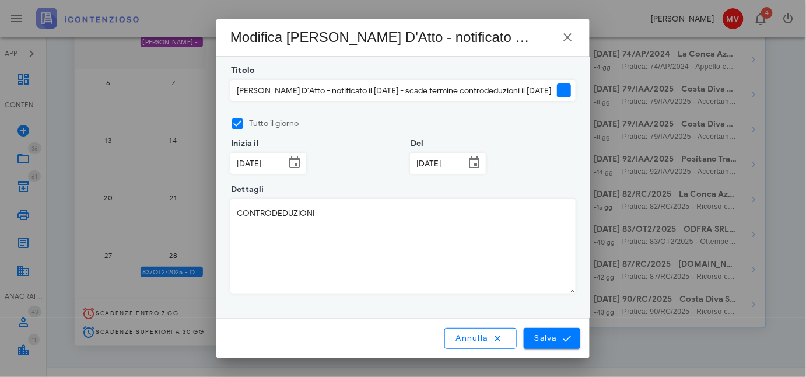
click at [569, 88] on div at bounding box center [564, 90] width 14 height 14
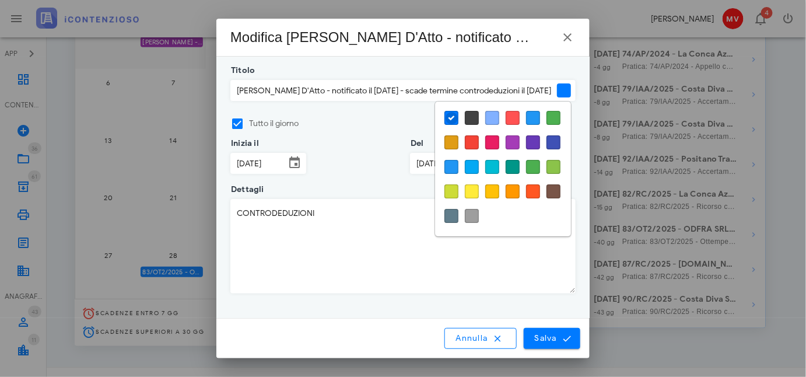
click at [513, 141] on div at bounding box center [513, 142] width 14 height 14
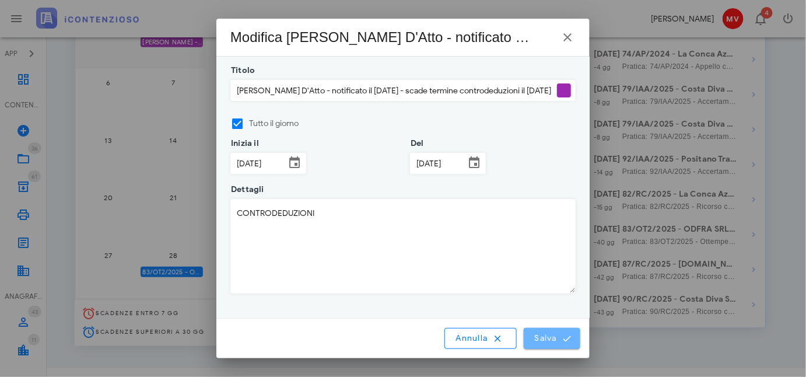
click at [556, 337] on span "Salva" at bounding box center [552, 338] width 36 height 10
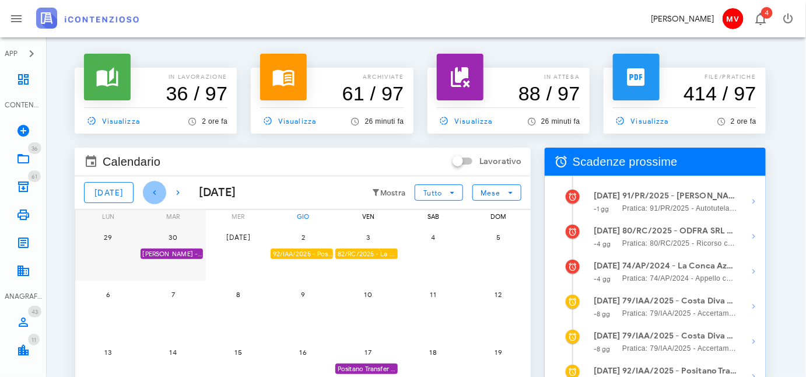
click at [148, 190] on icon "button" at bounding box center [155, 192] width 14 height 14
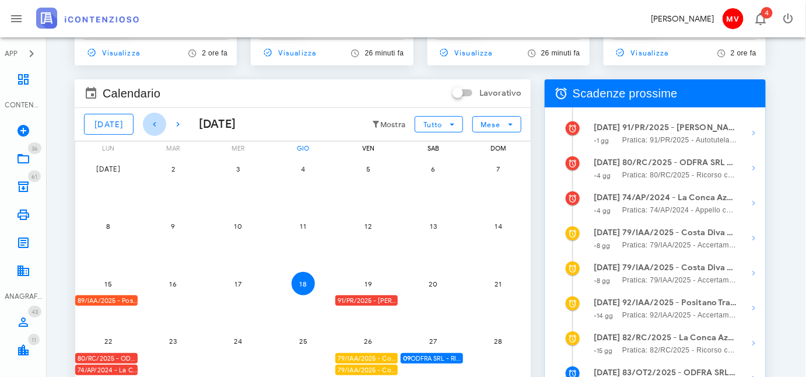
scroll to position [227, 0]
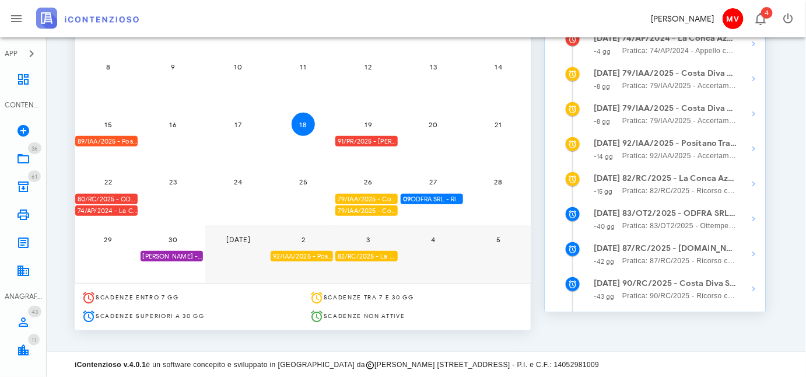
click at [181, 254] on div "[PERSON_NAME] - Comunicazione Schema d'atto notificato il [DATE] anno 2019" at bounding box center [172, 256] width 62 height 11
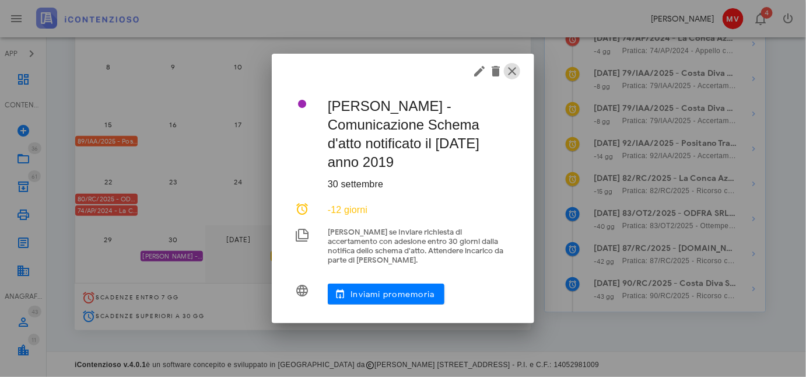
click at [510, 75] on icon "button" at bounding box center [512, 71] width 14 height 14
